Goal: Task Accomplishment & Management: Manage account settings

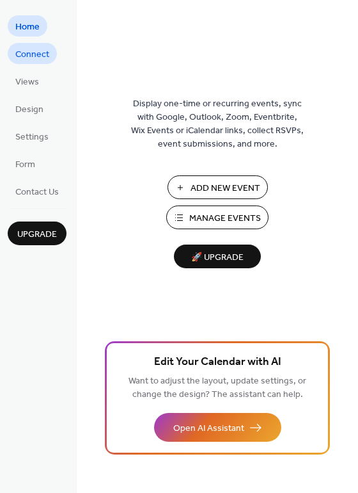
click at [31, 54] on span "Connect" at bounding box center [32, 54] width 34 height 13
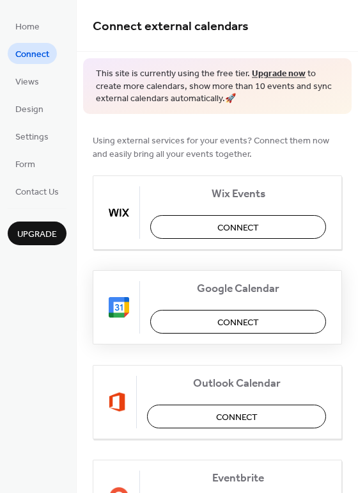
click at [235, 321] on span "Connect" at bounding box center [239, 321] width 42 height 13
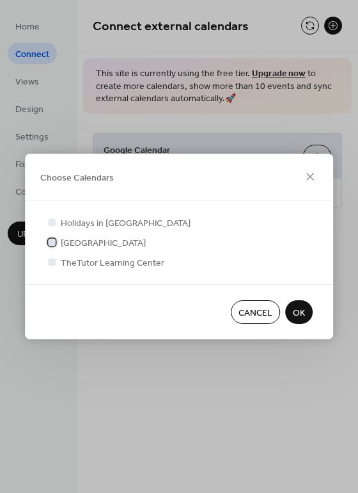
click at [54, 240] on div at bounding box center [52, 242] width 8 height 8
click at [51, 263] on div at bounding box center [52, 262] width 8 height 8
click at [51, 260] on div at bounding box center [52, 262] width 8 height 8
click at [54, 264] on div at bounding box center [52, 262] width 8 height 8
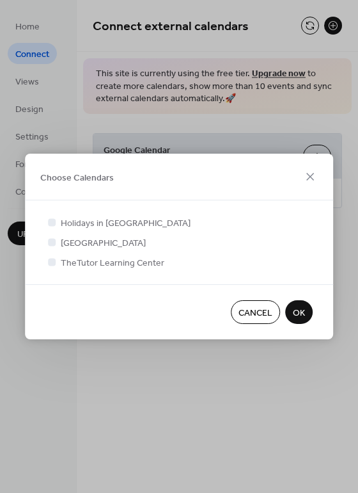
click at [296, 310] on span "OK" at bounding box center [299, 313] width 12 height 13
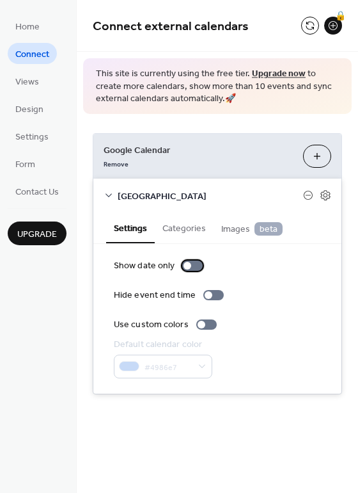
click at [189, 265] on div at bounding box center [188, 266] width 8 height 8
click at [189, 265] on div at bounding box center [192, 265] width 20 height 10
click at [189, 265] on div at bounding box center [188, 266] width 8 height 8
click at [189, 265] on div at bounding box center [192, 265] width 20 height 10
click at [202, 324] on div at bounding box center [202, 325] width 8 height 8
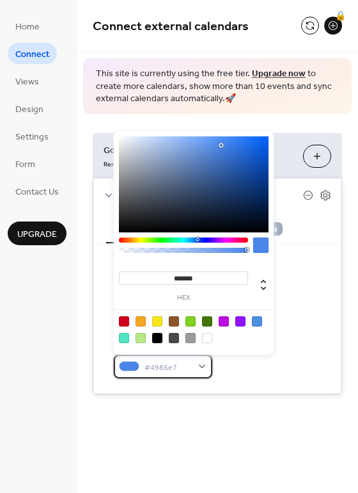
click at [154, 364] on span "#4986e7" at bounding box center [168, 366] width 47 height 13
click at [205, 367] on div "#4986e7" at bounding box center [163, 367] width 99 height 24
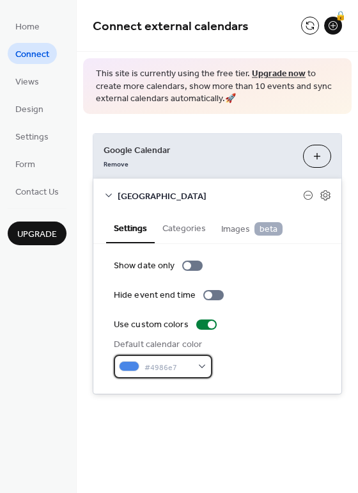
click at [202, 367] on div "#4986e7" at bounding box center [163, 367] width 99 height 24
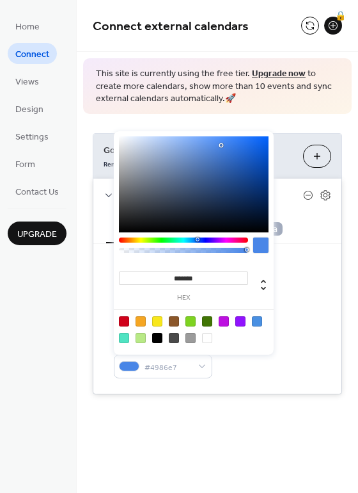
click at [248, 348] on div at bounding box center [194, 329] width 163 height 40
click at [262, 179] on div at bounding box center [194, 184] width 150 height 96
type input "*******"
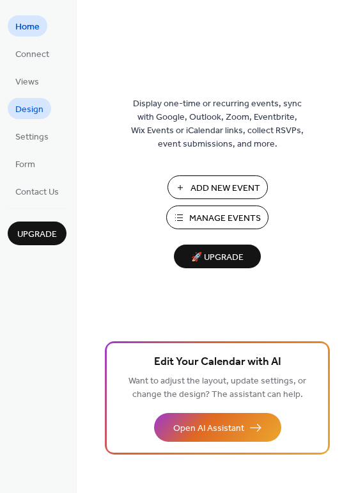
click at [26, 109] on span "Design" at bounding box center [29, 109] width 28 height 13
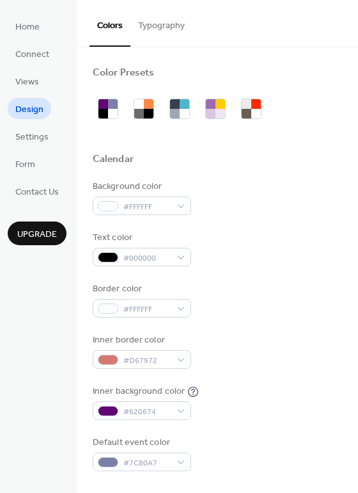
click at [161, 26] on button "Typography" at bounding box center [162, 22] width 62 height 45
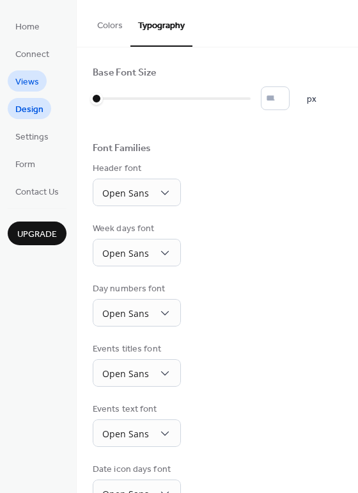
click at [29, 86] on span "Views" at bounding box center [27, 82] width 24 height 13
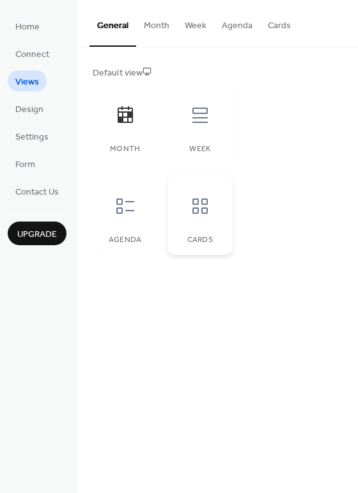
click at [198, 217] on div at bounding box center [200, 206] width 38 height 38
click at [158, 25] on button "Month" at bounding box center [156, 22] width 41 height 45
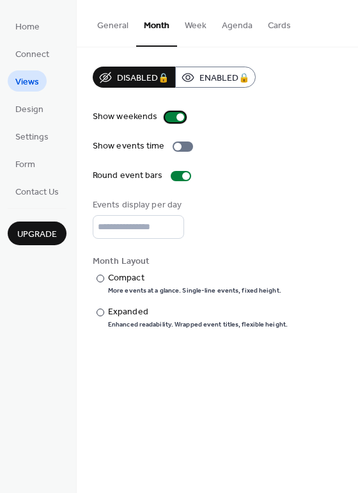
click at [174, 117] on div at bounding box center [175, 117] width 20 height 10
click at [166, 115] on div at bounding box center [170, 117] width 8 height 8
click at [172, 232] on input "*" at bounding box center [139, 227] width 92 height 24
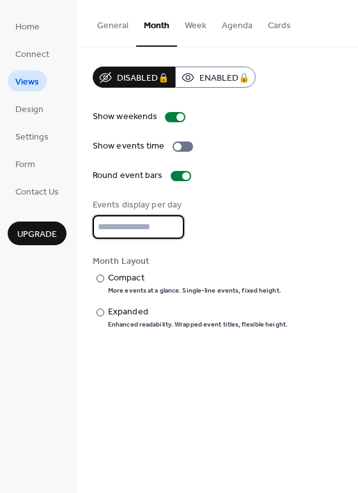
click at [172, 224] on input "*" at bounding box center [139, 227] width 92 height 24
type input "*"
click at [172, 224] on input "*" at bounding box center [139, 227] width 92 height 24
click at [246, 218] on div "Events display per day *" at bounding box center [218, 218] width 250 height 40
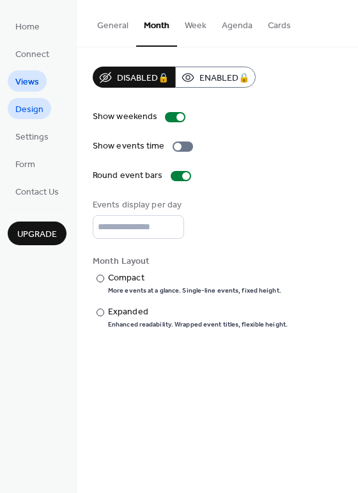
click at [29, 109] on span "Design" at bounding box center [29, 109] width 28 height 13
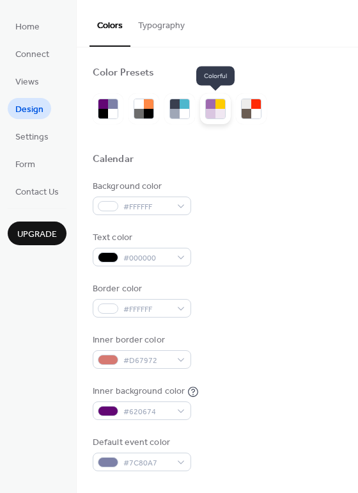
click at [212, 108] on div at bounding box center [211, 104] width 10 height 10
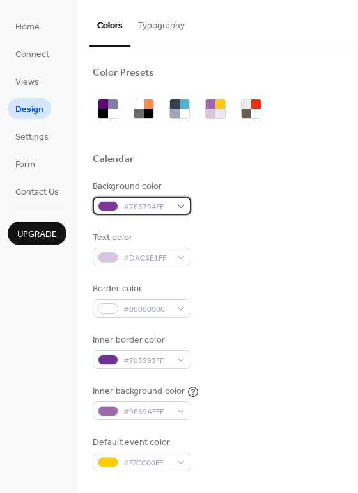
click at [161, 207] on span "#7E3794FF" at bounding box center [147, 206] width 47 height 13
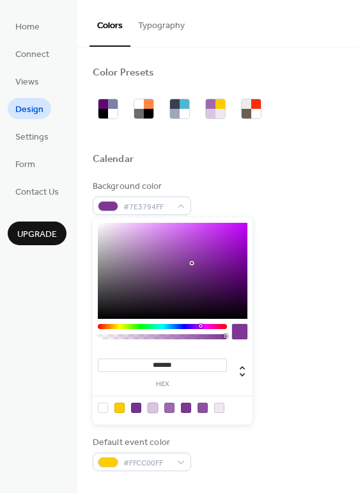
click at [150, 408] on div at bounding box center [153, 408] width 10 height 10
type input "*******"
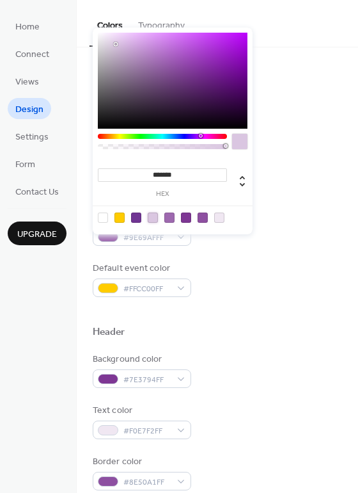
scroll to position [192, 0]
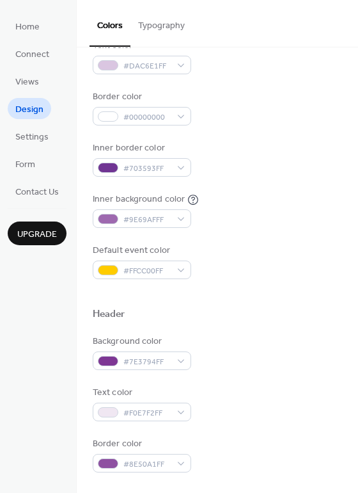
click at [226, 272] on div "Default event color #FFCC00FF" at bounding box center [218, 261] width 250 height 35
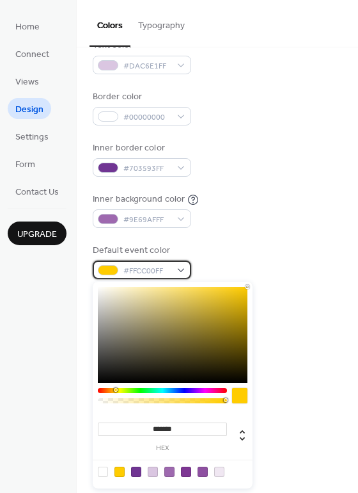
click at [182, 271] on div "#FFCC00FF" at bounding box center [142, 269] width 99 height 19
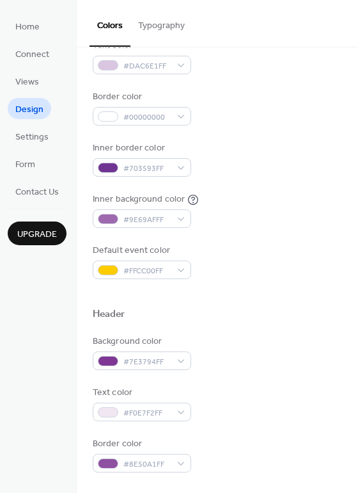
click at [286, 306] on div at bounding box center [218, 293] width 250 height 29
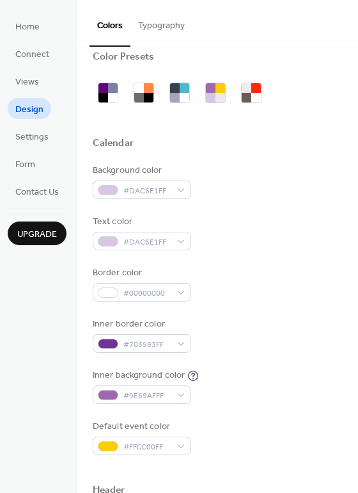
scroll to position [0, 0]
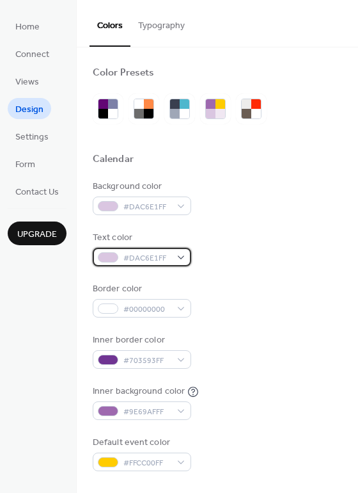
click at [184, 257] on div "#DAC6E1FF" at bounding box center [142, 257] width 99 height 19
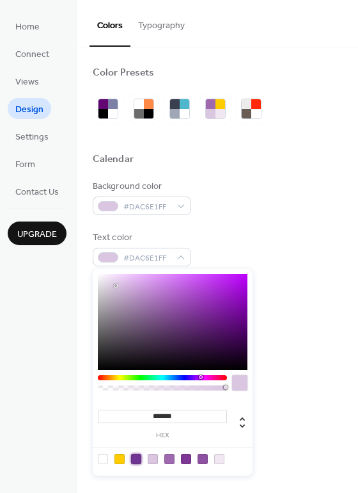
click at [135, 458] on div at bounding box center [136, 459] width 10 height 10
type input "*******"
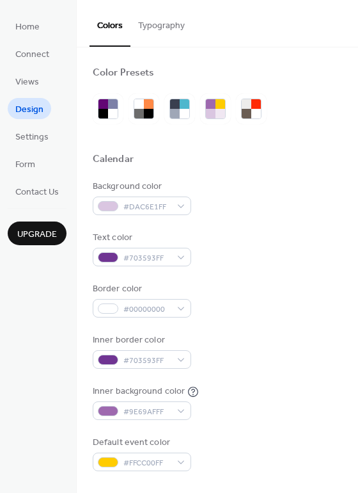
click at [301, 353] on div "Inner border color #703593FF" at bounding box center [218, 350] width 250 height 35
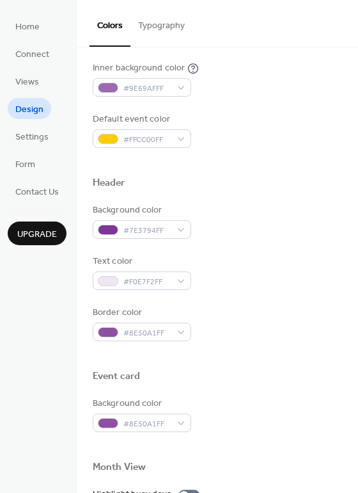
scroll to position [320, 0]
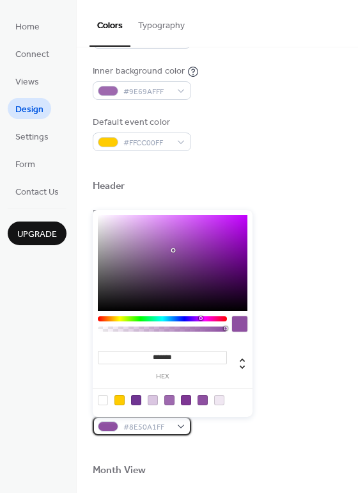
click at [186, 427] on div "#8E50A1FF" at bounding box center [142, 426] width 99 height 19
click at [218, 399] on div at bounding box center [219, 400] width 10 height 10
type input "*******"
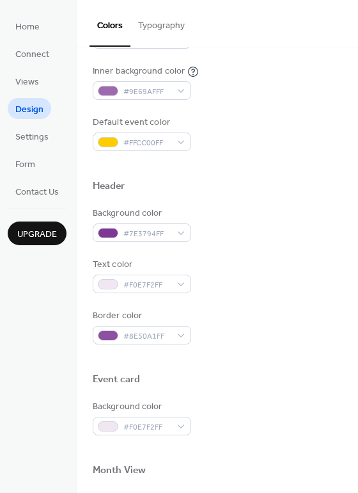
click at [295, 376] on div "Event card" at bounding box center [218, 381] width 250 height 17
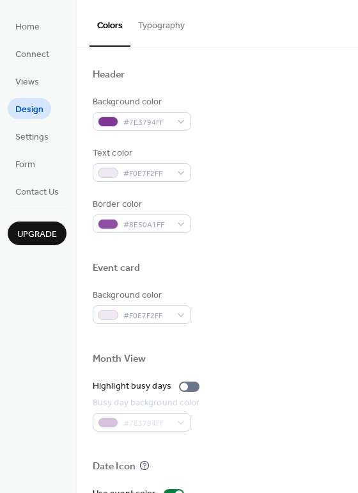
scroll to position [512, 0]
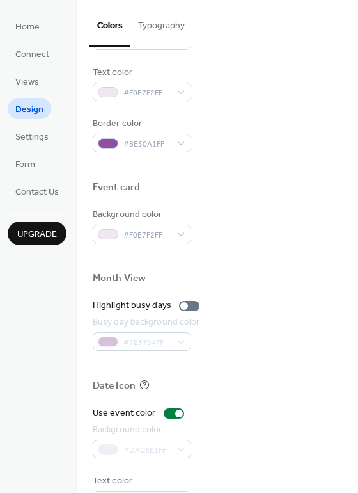
click at [179, 342] on div "#7E3794FF" at bounding box center [148, 341] width 110 height 19
click at [149, 341] on div "#7E3794FF" at bounding box center [148, 341] width 110 height 19
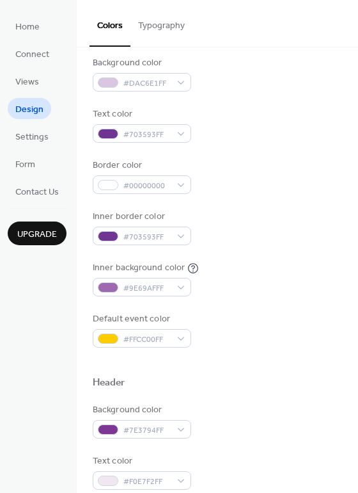
scroll to position [100, 0]
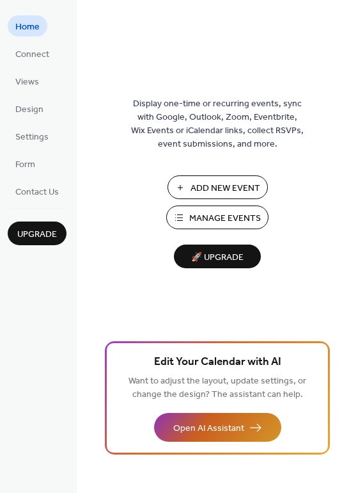
click at [212, 427] on span "Open AI Assistant" at bounding box center [208, 428] width 71 height 13
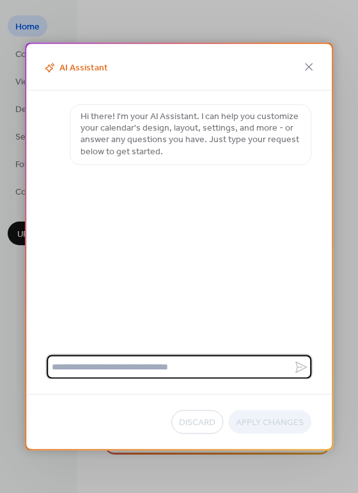
click at [106, 370] on textarea at bounding box center [170, 367] width 247 height 24
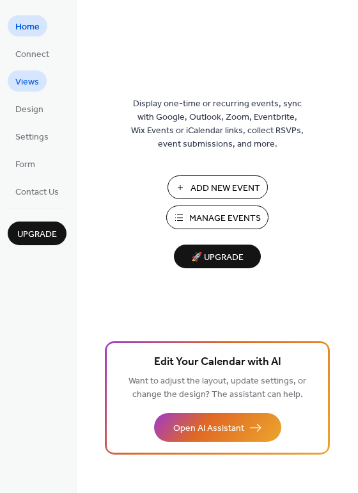
click at [27, 80] on span "Views" at bounding box center [27, 82] width 24 height 13
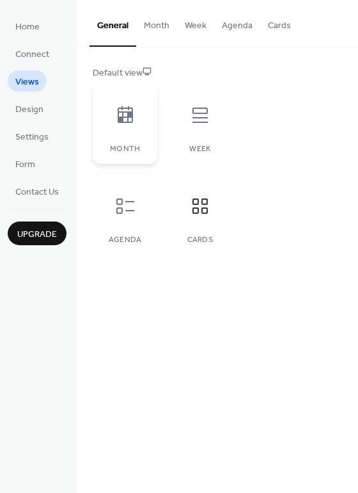
click at [125, 116] on icon at bounding box center [125, 115] width 20 height 20
click at [153, 28] on button "Month" at bounding box center [156, 22] width 41 height 45
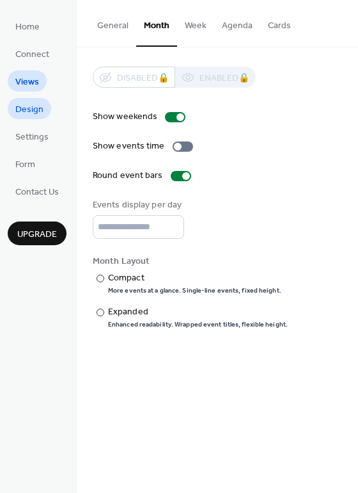
click at [28, 106] on span "Design" at bounding box center [29, 109] width 28 height 13
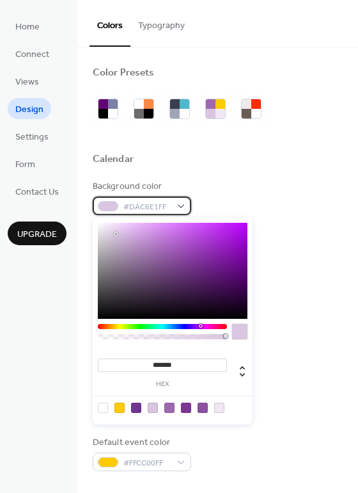
click at [182, 209] on div "#DAC6E1FF" at bounding box center [142, 205] width 99 height 19
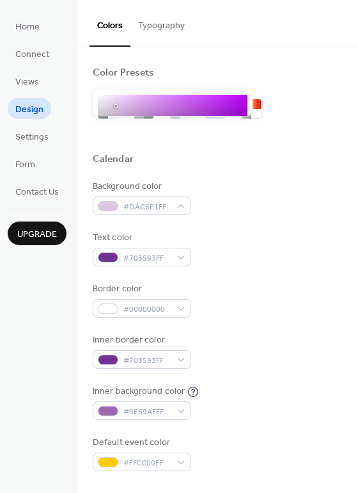
type input "*******"
click at [98, 109] on body "Home Connect Views Design Settings Form Contact Us Upgrade Design Upgrade Color…" at bounding box center [179, 246] width 358 height 493
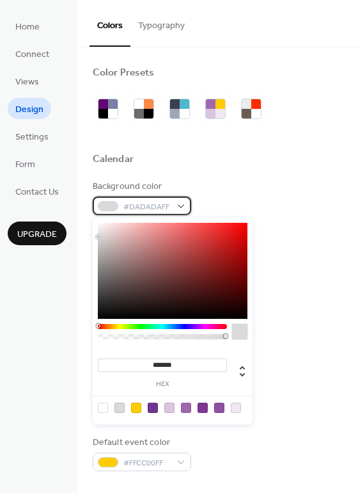
click at [182, 209] on div "#DADADAFF" at bounding box center [142, 205] width 99 height 19
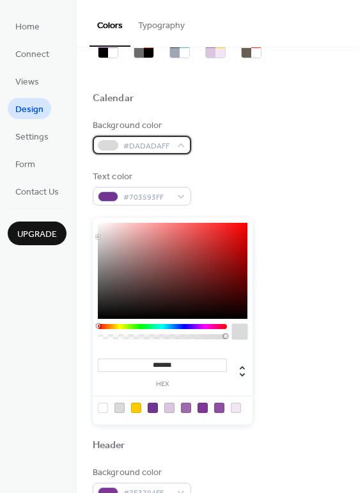
scroll to position [64, 0]
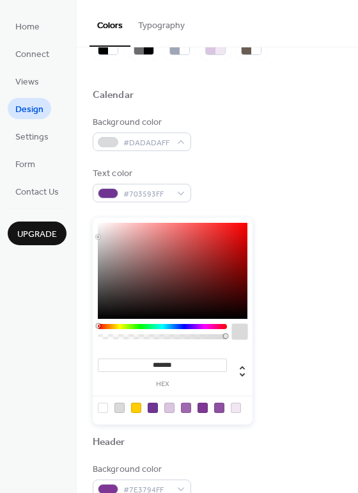
type input "*******"
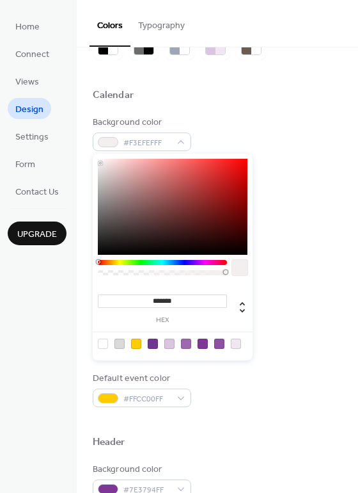
click at [100, 227] on div at bounding box center [173, 207] width 150 height 96
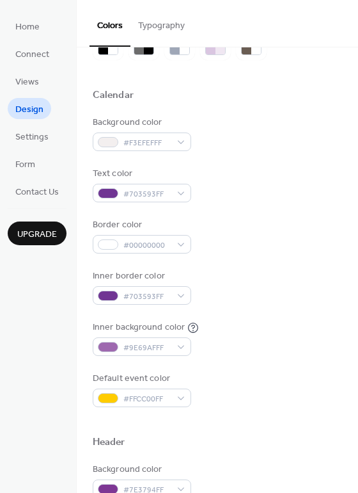
click at [283, 172] on div "Text color #703593FF" at bounding box center [218, 184] width 250 height 35
click at [257, 203] on div "Background color #F3EFEFFF Text color #703593FF Border color #00000000 Inner bo…" at bounding box center [218, 261] width 250 height 291
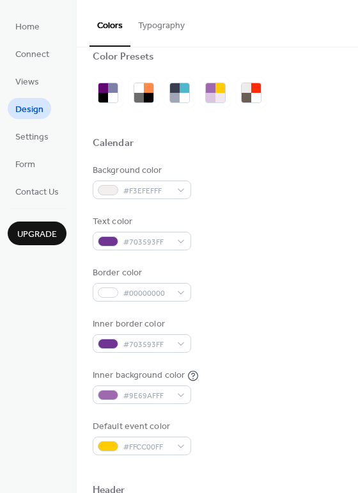
scroll to position [0, 0]
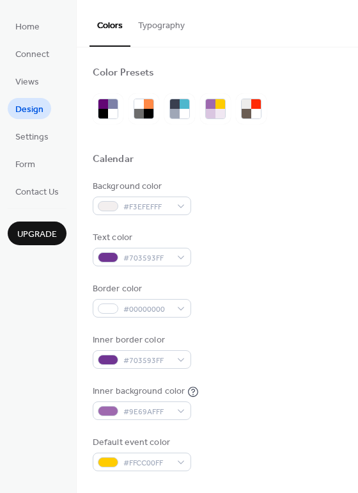
click at [167, 28] on button "Typography" at bounding box center [162, 22] width 62 height 45
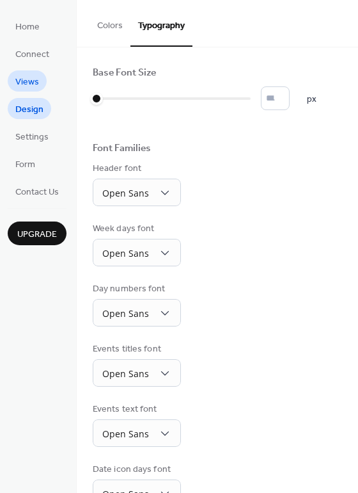
click at [31, 83] on span "Views" at bounding box center [27, 82] width 24 height 13
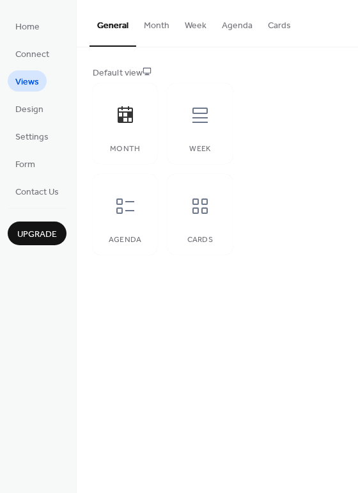
click at [147, 22] on button "Month" at bounding box center [156, 22] width 41 height 45
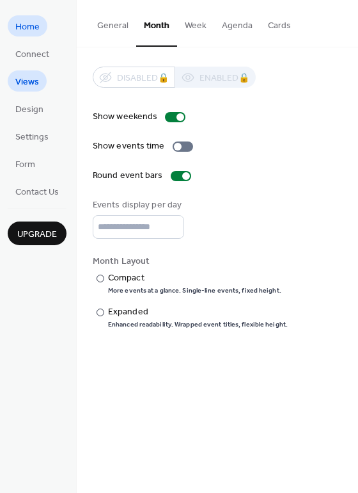
click at [30, 28] on span "Home" at bounding box center [27, 26] width 24 height 13
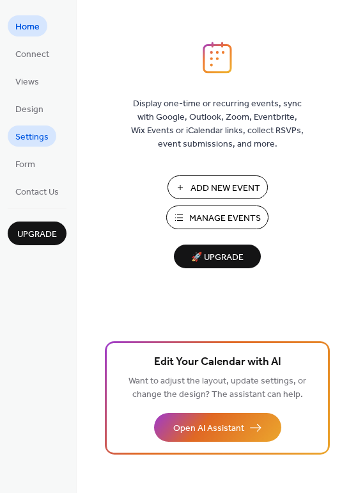
click at [28, 133] on span "Settings" at bounding box center [31, 137] width 33 height 13
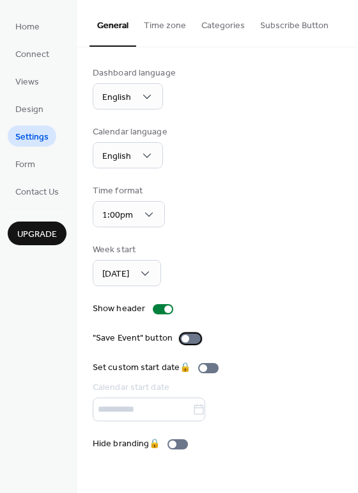
click at [188, 339] on div at bounding box center [190, 338] width 20 height 10
click at [184, 339] on div at bounding box center [186, 339] width 8 height 8
click at [28, 167] on span "Form" at bounding box center [25, 164] width 20 height 13
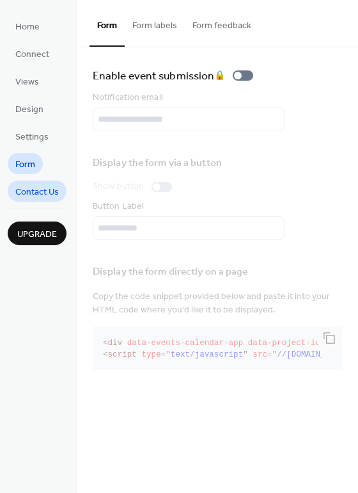
click at [37, 196] on span "Contact Us" at bounding box center [37, 192] width 44 height 13
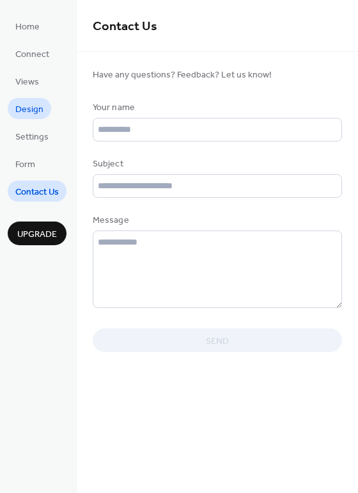
click at [27, 110] on span "Design" at bounding box center [29, 109] width 28 height 13
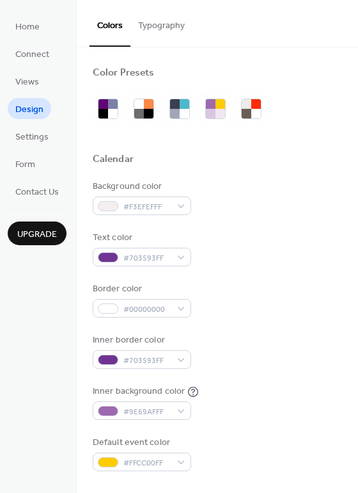
click at [165, 29] on button "Typography" at bounding box center [162, 22] width 62 height 45
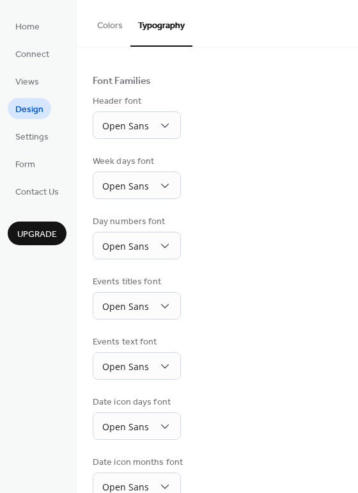
scroll to position [93, 0]
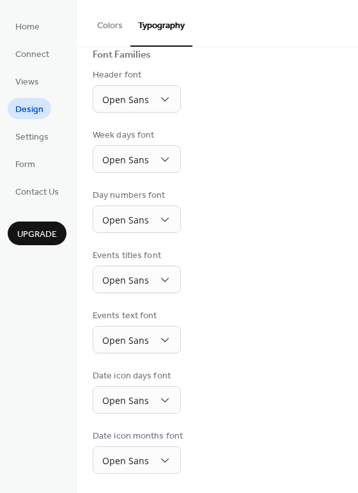
click at [100, 24] on button "Colors" at bounding box center [110, 22] width 41 height 45
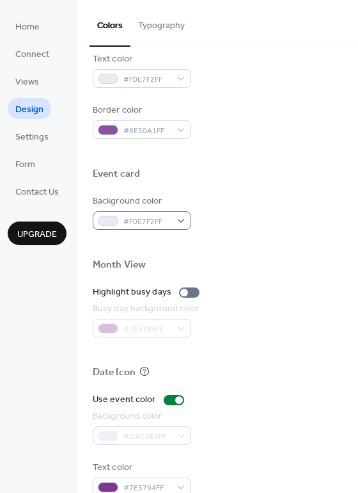
scroll to position [548, 0]
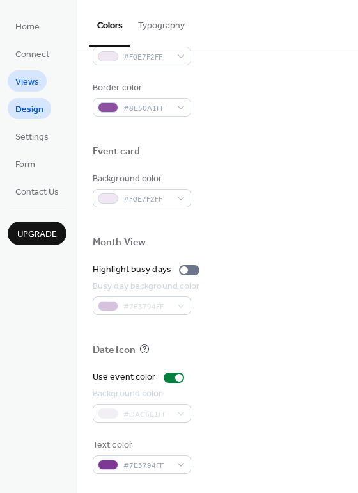
click at [31, 86] on span "Views" at bounding box center [27, 82] width 24 height 13
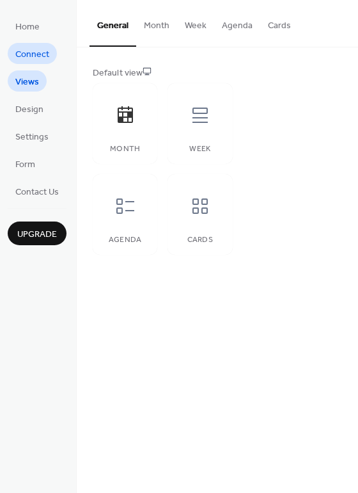
click at [29, 52] on span "Connect" at bounding box center [32, 54] width 34 height 13
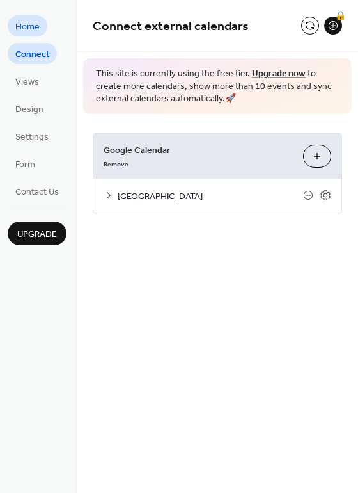
click at [24, 21] on span "Home" at bounding box center [27, 26] width 24 height 13
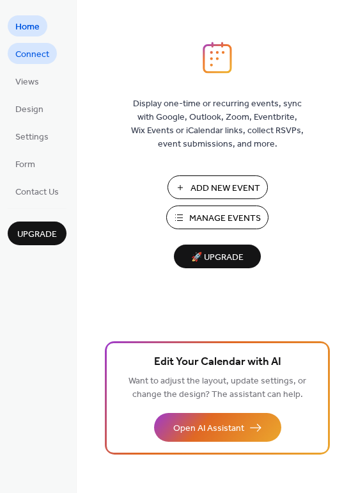
click at [31, 56] on span "Connect" at bounding box center [32, 54] width 34 height 13
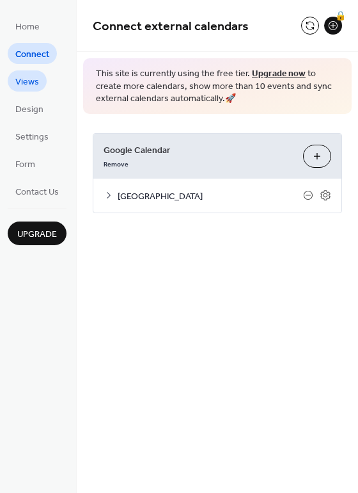
click at [29, 84] on span "Views" at bounding box center [27, 82] width 24 height 13
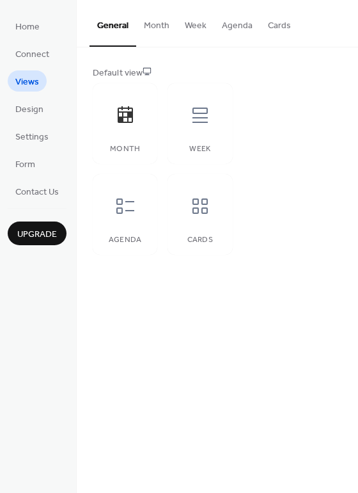
click at [231, 24] on button "Agenda" at bounding box center [237, 22] width 46 height 45
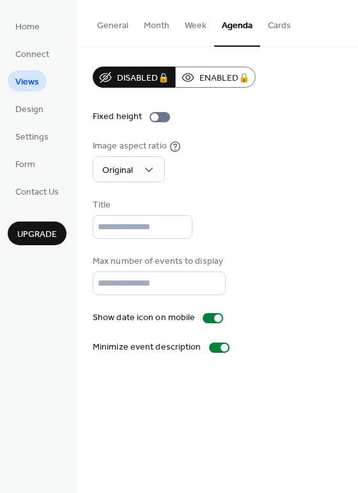
click at [282, 24] on button "Cards" at bounding box center [279, 22] width 38 height 45
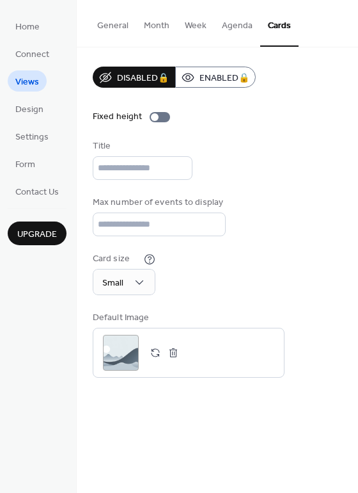
click at [239, 24] on button "Agenda" at bounding box center [237, 22] width 46 height 45
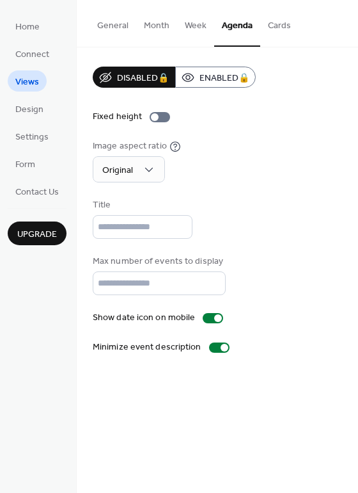
click at [191, 24] on button "Week" at bounding box center [195, 22] width 37 height 45
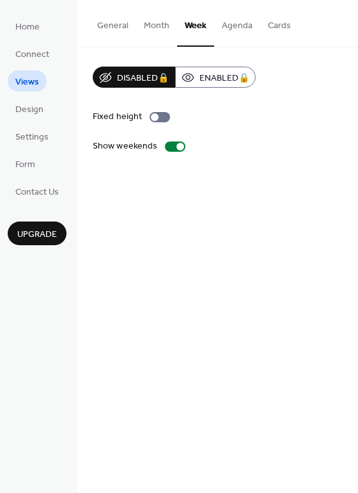
click at [154, 25] on button "Month" at bounding box center [156, 22] width 41 height 45
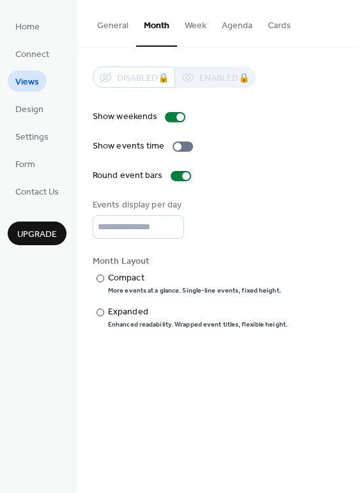
click at [106, 28] on button "General" at bounding box center [113, 22] width 47 height 45
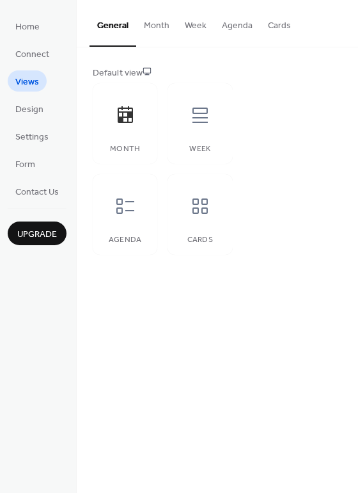
click at [154, 27] on button "Month" at bounding box center [156, 22] width 41 height 45
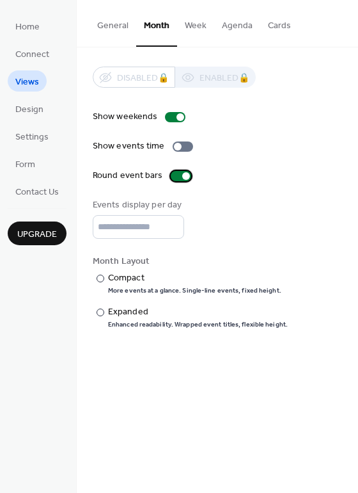
click at [175, 175] on div at bounding box center [181, 176] width 20 height 10
click at [99, 277] on div at bounding box center [101, 279] width 8 height 8
click at [99, 312] on div at bounding box center [101, 312] width 8 height 8
click at [100, 278] on div at bounding box center [101, 279] width 8 height 8
click at [101, 310] on div at bounding box center [101, 312] width 8 height 8
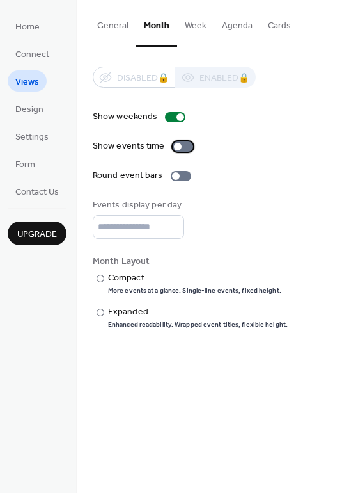
click at [175, 143] on div at bounding box center [178, 147] width 8 height 8
click at [32, 107] on span "Design" at bounding box center [29, 109] width 28 height 13
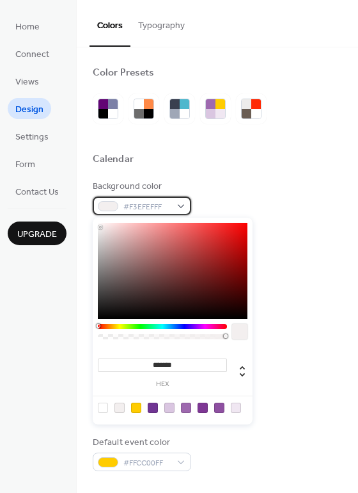
click at [182, 209] on div "#F3EFEFFF" at bounding box center [142, 205] width 99 height 19
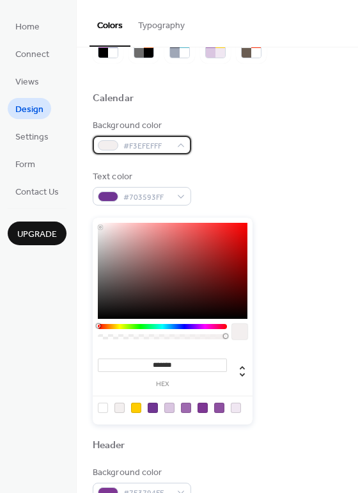
scroll to position [64, 0]
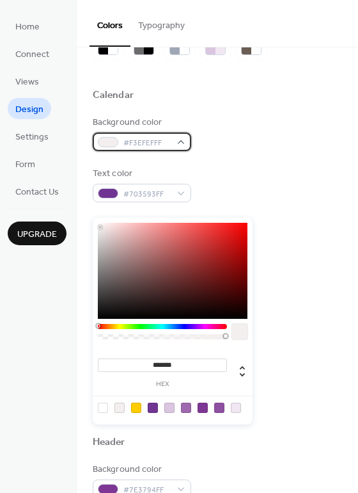
click at [164, 141] on span "#F3EFEFFF" at bounding box center [147, 142] width 47 height 13
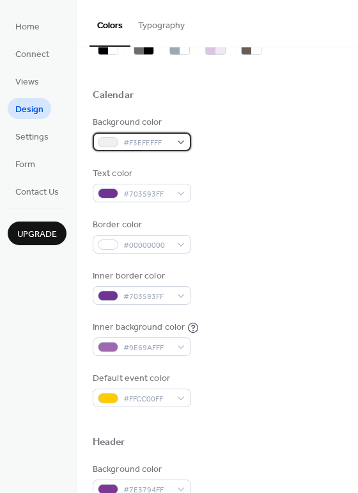
click at [138, 147] on span "#F3EFEFFF" at bounding box center [147, 142] width 47 height 13
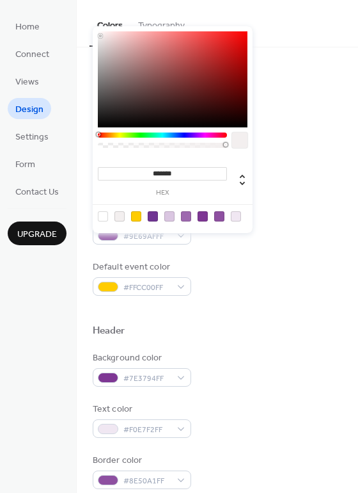
scroll to position [192, 0]
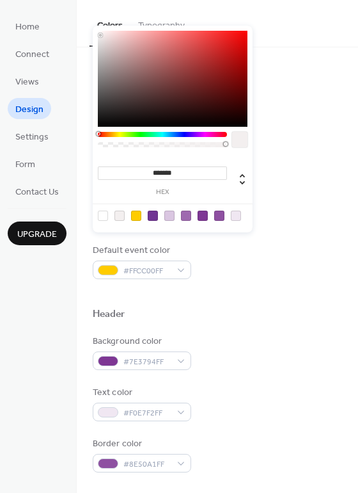
click at [104, 217] on div at bounding box center [103, 216] width 10 height 10
type input "*"
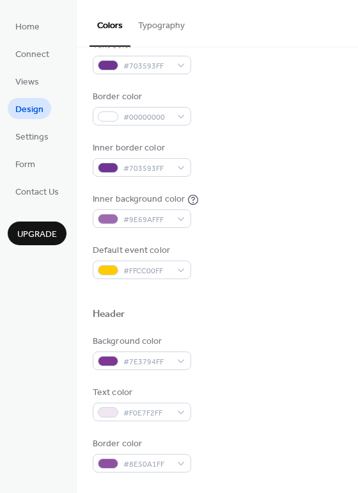
click at [293, 145] on div "Inner border color #703593FF" at bounding box center [218, 158] width 250 height 35
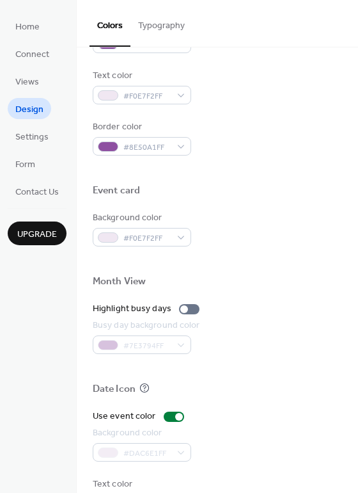
scroll to position [512, 0]
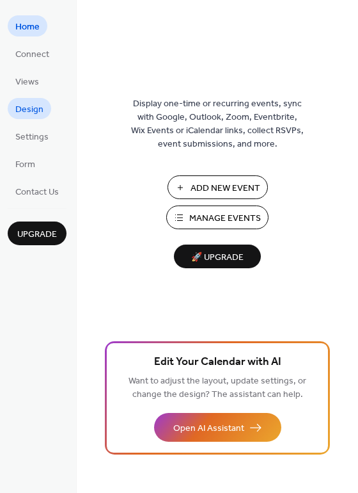
click at [30, 106] on span "Design" at bounding box center [29, 109] width 28 height 13
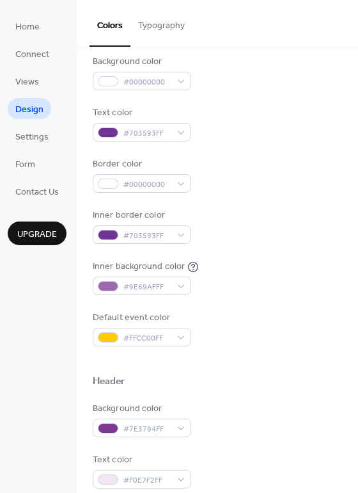
scroll to position [128, 0]
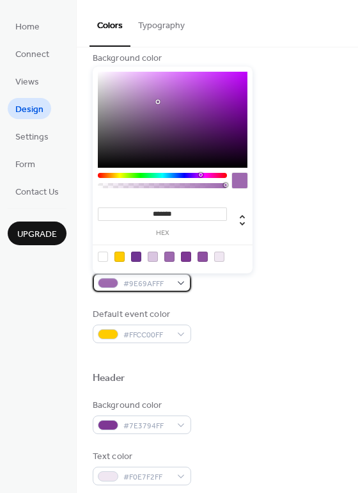
click at [180, 278] on div "#9E69AFFF" at bounding box center [142, 282] width 99 height 19
click at [103, 255] on div at bounding box center [103, 256] width 10 height 10
type input "*"
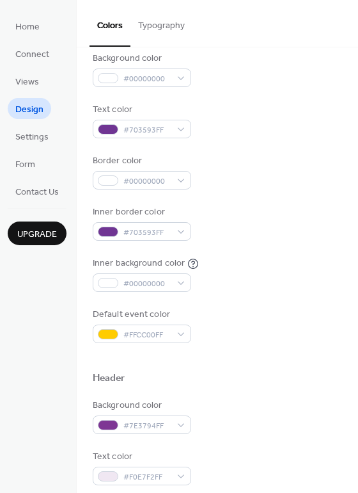
click at [154, 22] on button "Typography" at bounding box center [162, 22] width 62 height 45
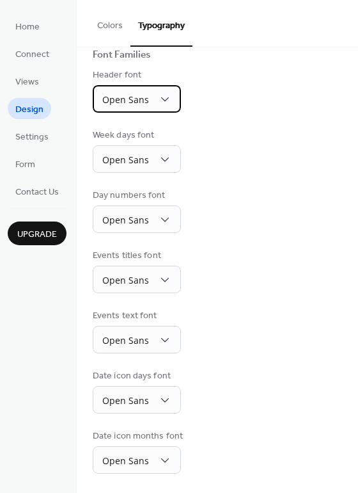
click at [116, 90] on div "Open Sans" at bounding box center [137, 99] width 88 height 28
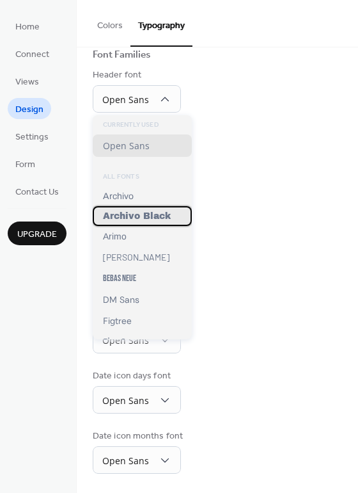
click at [125, 212] on span "Archivo Black" at bounding box center [137, 216] width 68 height 10
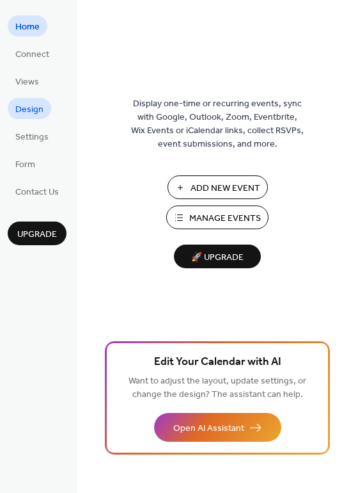
click at [36, 108] on span "Design" at bounding box center [29, 109] width 28 height 13
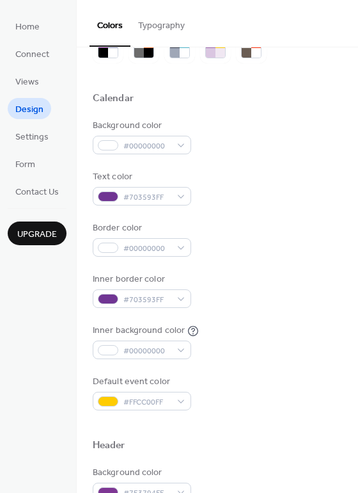
scroll to position [64, 0]
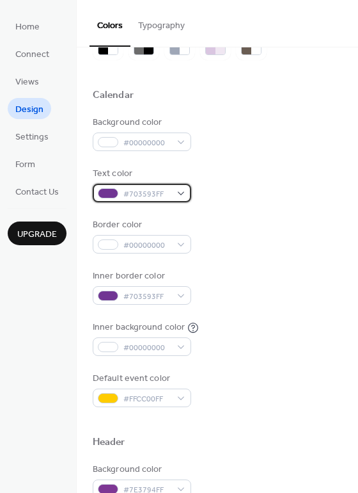
click at [116, 194] on div at bounding box center [108, 193] width 20 height 10
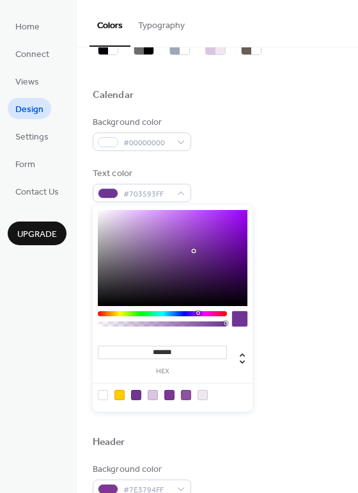
click at [100, 394] on div at bounding box center [103, 395] width 10 height 10
type input "*"
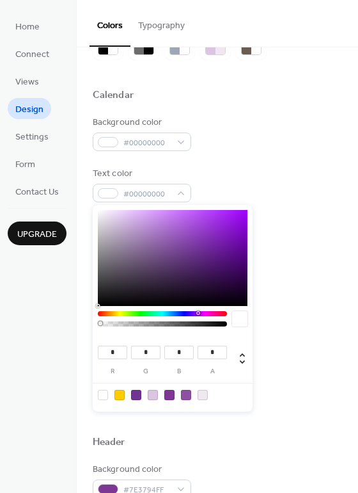
click at [312, 237] on div "Border color #00000000" at bounding box center [218, 235] width 250 height 35
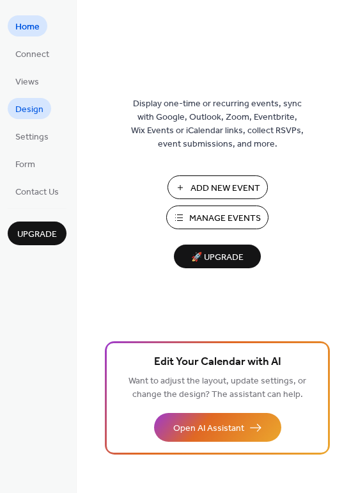
click at [28, 110] on span "Design" at bounding box center [29, 109] width 28 height 13
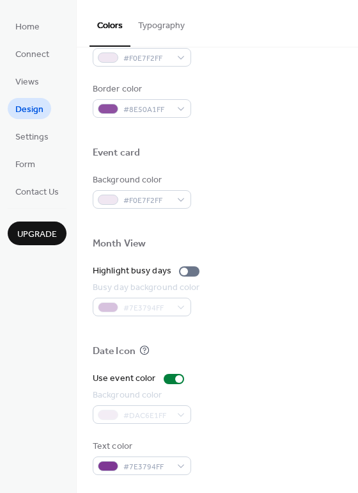
scroll to position [548, 0]
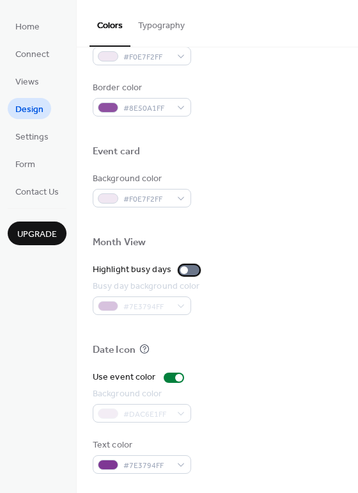
click at [184, 269] on div at bounding box center [184, 270] width 8 height 8
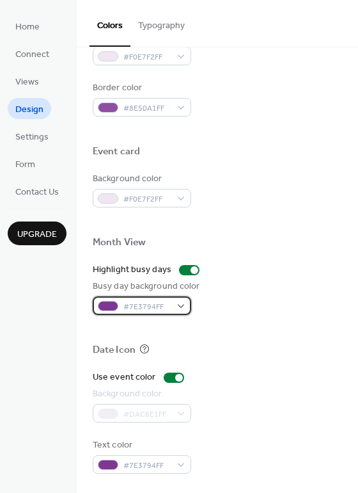
click at [183, 307] on div "#7E3794FF" at bounding box center [142, 305] width 99 height 19
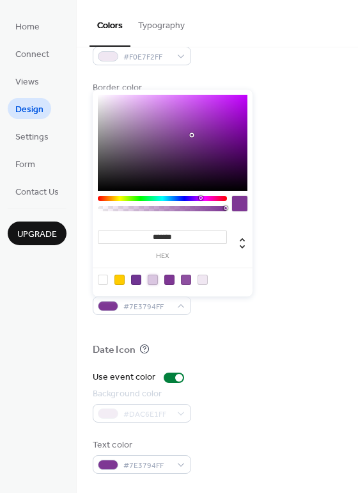
click at [152, 280] on div at bounding box center [153, 280] width 10 height 10
click at [120, 278] on div at bounding box center [120, 280] width 10 height 10
type input "*******"
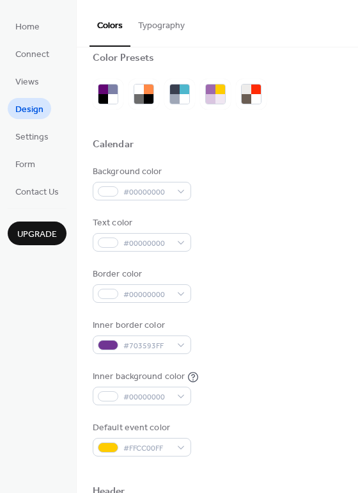
scroll to position [0, 0]
